Goal: Transaction & Acquisition: Purchase product/service

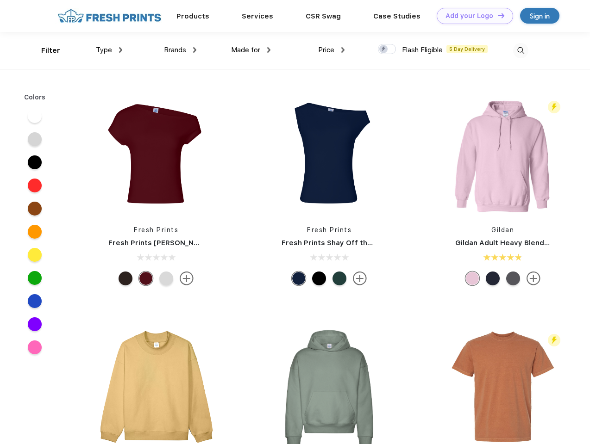
click at [471, 16] on link "Add your Logo Design Tool" at bounding box center [475, 16] width 76 height 16
click at [0, 0] on div "Design Tool" at bounding box center [0, 0] width 0 height 0
click at [497, 15] on link "Add your Logo Design Tool" at bounding box center [475, 16] width 76 height 16
click at [44, 50] on div "Filter" at bounding box center [50, 50] width 19 height 11
click at [109, 50] on span "Type" at bounding box center [104, 50] width 16 height 8
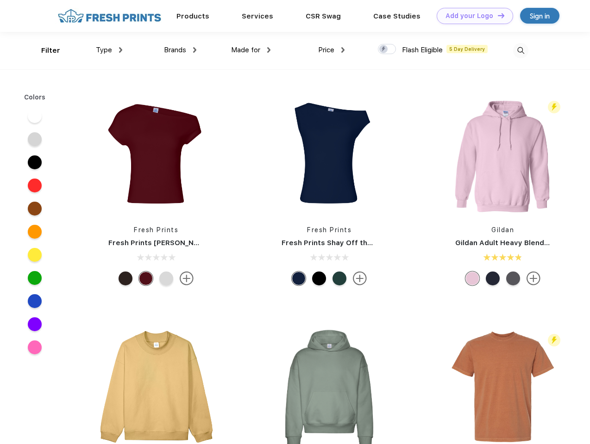
click at [180, 50] on span "Brands" at bounding box center [175, 50] width 22 height 8
click at [251, 50] on span "Made for" at bounding box center [245, 50] width 29 height 8
click at [331, 50] on span "Price" at bounding box center [326, 50] width 16 height 8
click at [387, 50] on div at bounding box center [387, 49] width 18 height 10
click at [384, 50] on input "checkbox" at bounding box center [381, 47] width 6 height 6
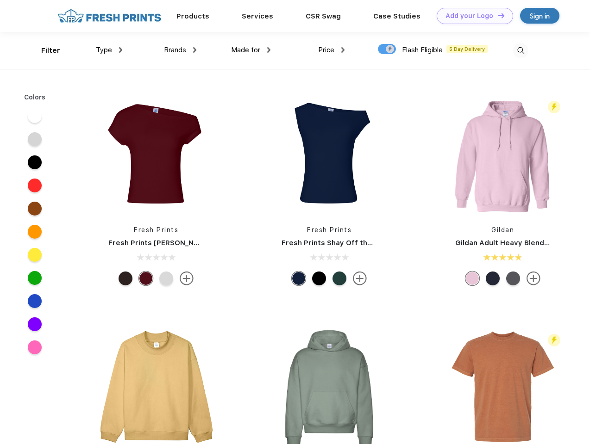
click at [520, 50] on img at bounding box center [520, 50] width 15 height 15
